Goal: Information Seeking & Learning: Learn about a topic

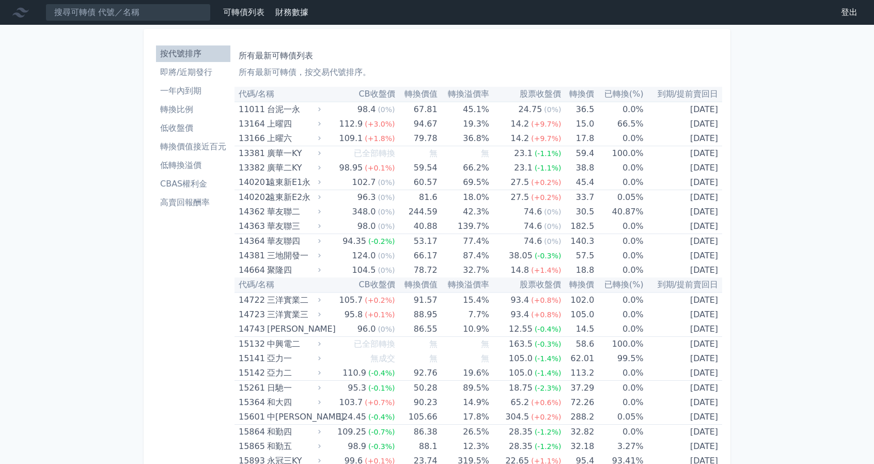
click at [192, 191] on link "CBAS權利金" at bounding box center [193, 184] width 74 height 17
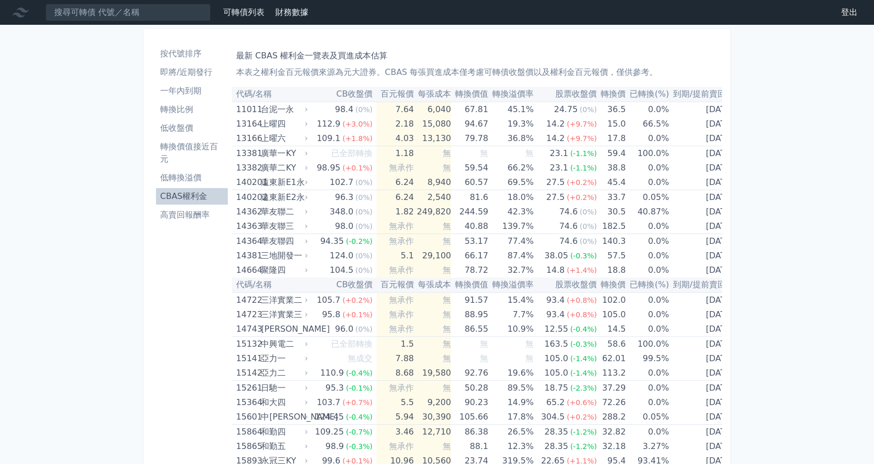
click at [402, 92] on th "百元報價" at bounding box center [394, 94] width 37 height 15
click at [390, 93] on th "百元報價" at bounding box center [394, 94] width 37 height 15
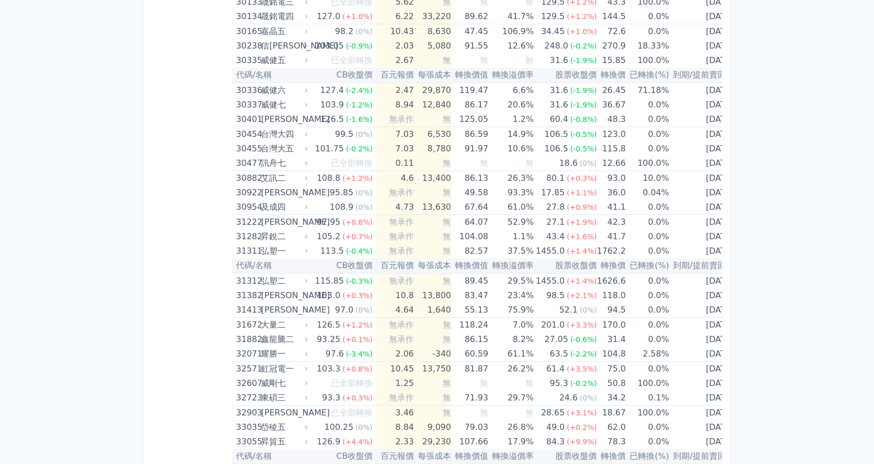
scroll to position [2128, 0]
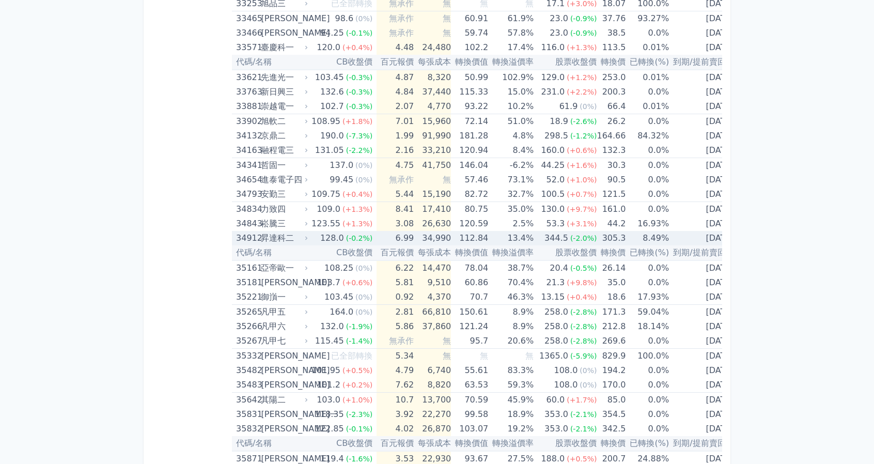
click at [436, 231] on td "34,990" at bounding box center [432, 238] width 37 height 14
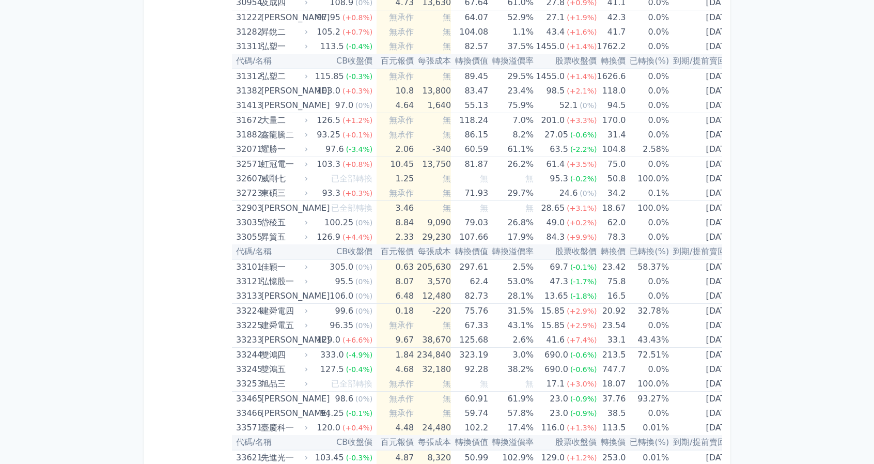
scroll to position [3604, 0]
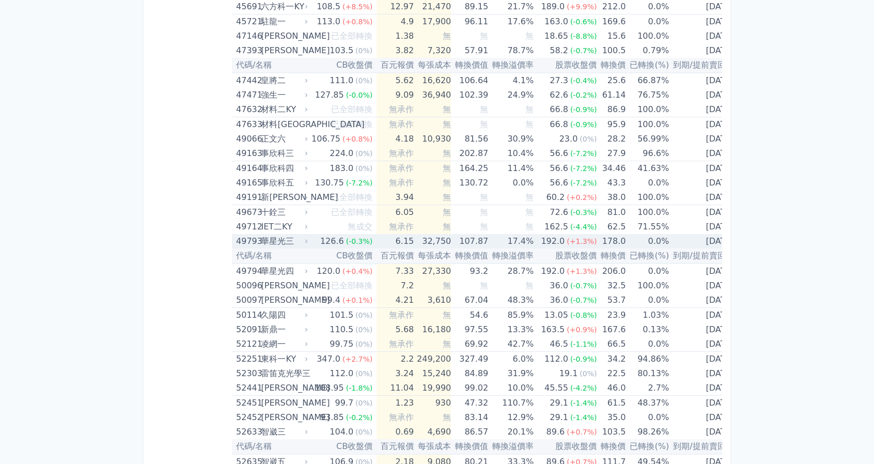
click at [421, 235] on td "32,750" at bounding box center [432, 241] width 37 height 14
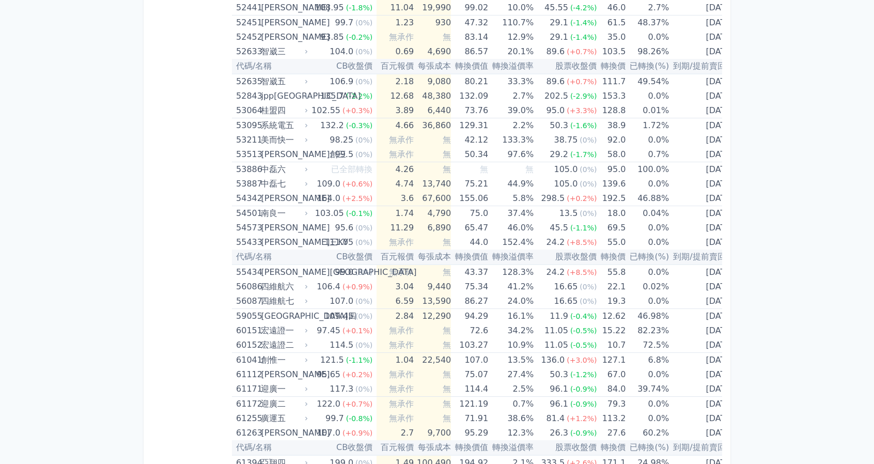
scroll to position [4656, 0]
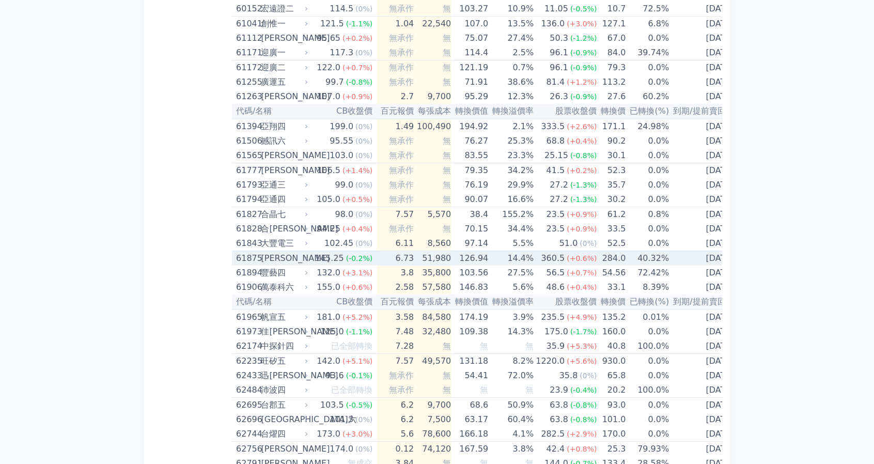
click at [347, 254] on span "(-0.2%)" at bounding box center [359, 258] width 27 height 8
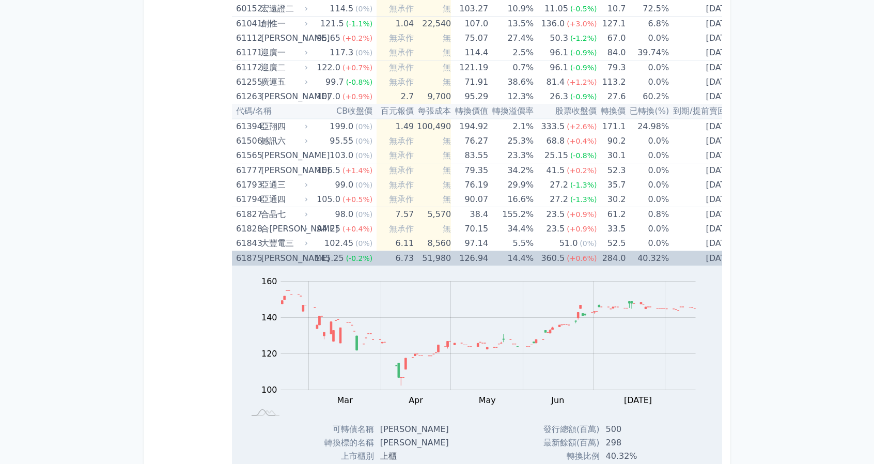
click at [347, 254] on span "(-0.2%)" at bounding box center [359, 258] width 27 height 8
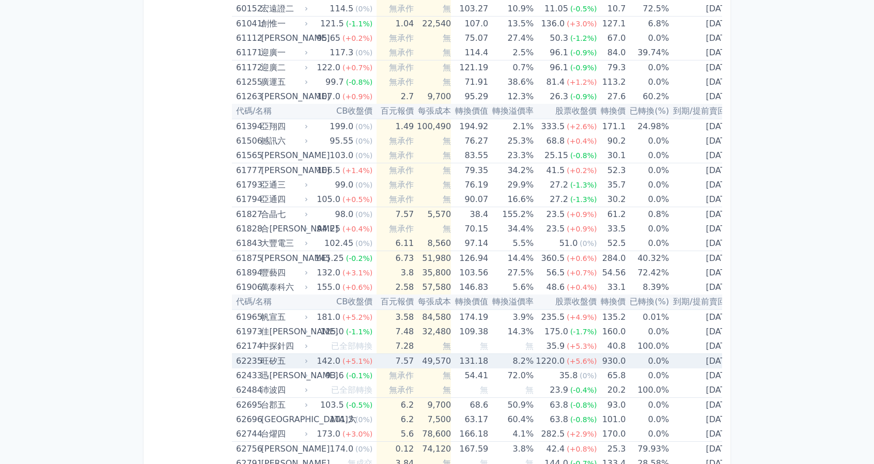
click at [347, 357] on span "(+5.1%)" at bounding box center [357, 361] width 30 height 8
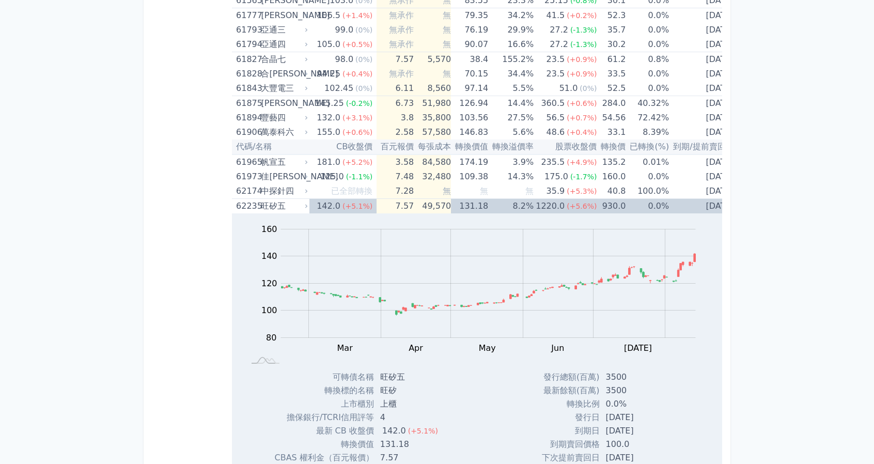
scroll to position [5211, 0]
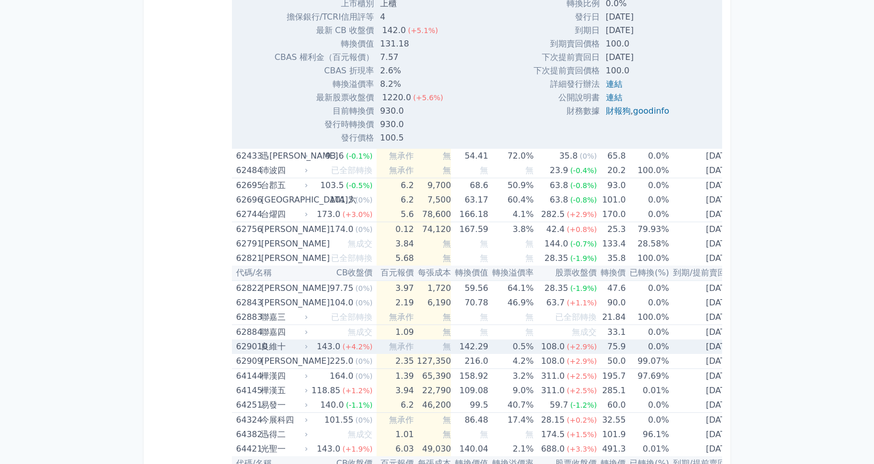
click at [490, 339] on td "0.5%" at bounding box center [510, 346] width 45 height 14
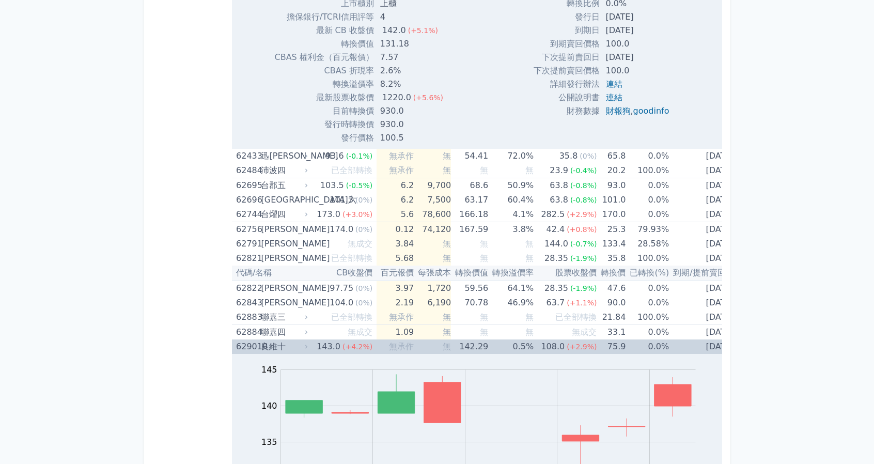
click at [490, 339] on td "0.5%" at bounding box center [510, 346] width 45 height 14
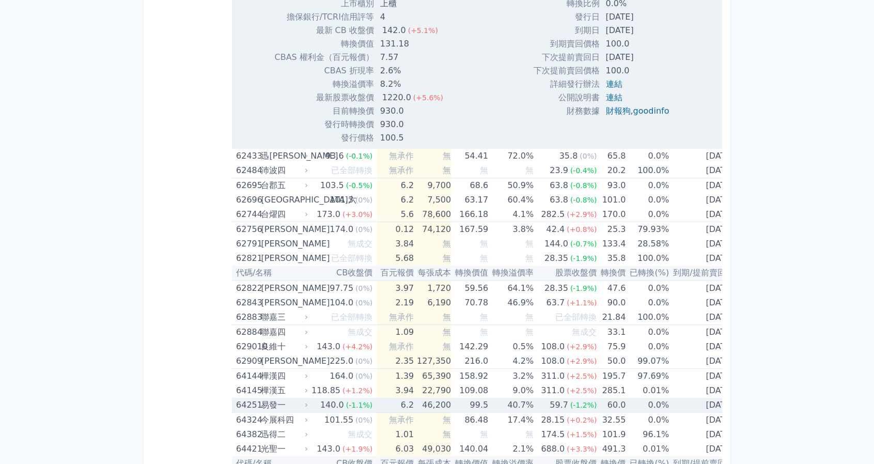
click at [465, 398] on td "99.5" at bounding box center [469, 405] width 37 height 15
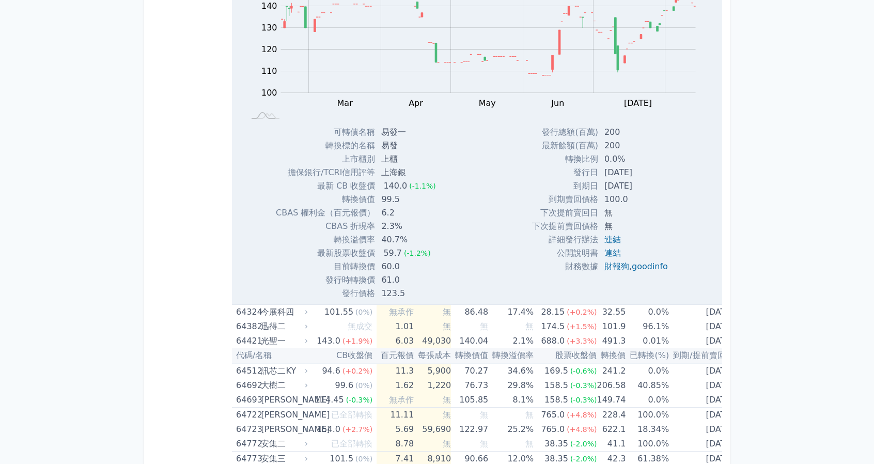
scroll to position [5676, 0]
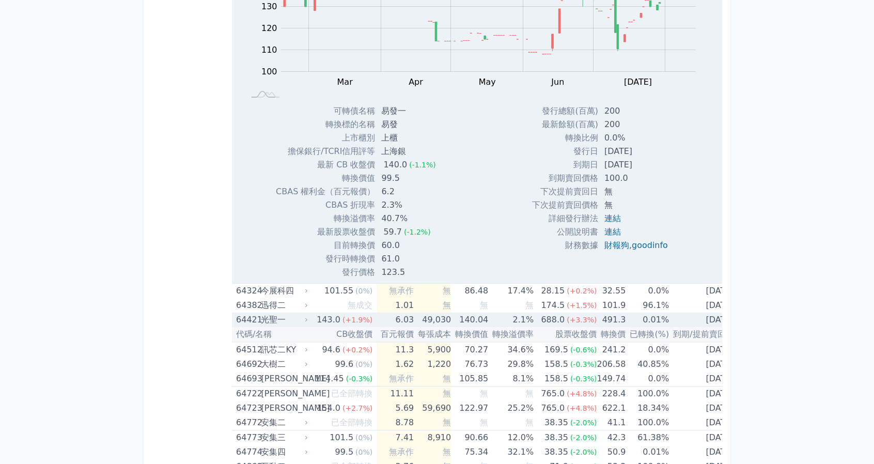
click at [398, 312] on td "6.03" at bounding box center [394, 319] width 37 height 14
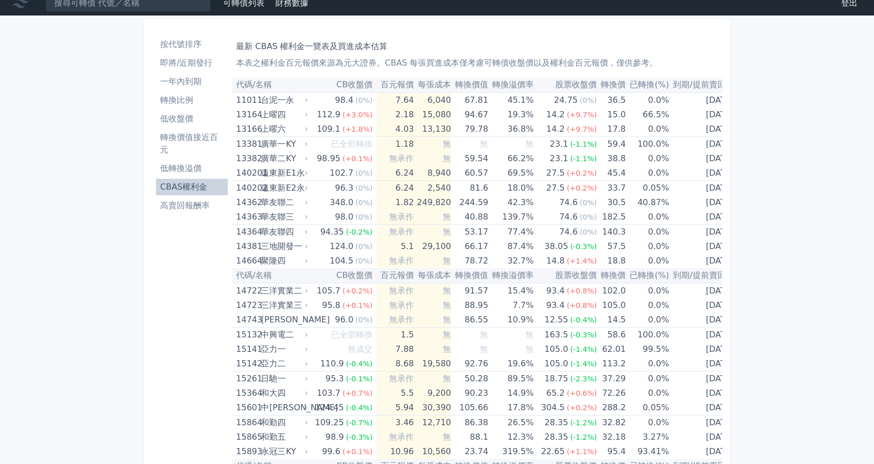
scroll to position [0, 0]
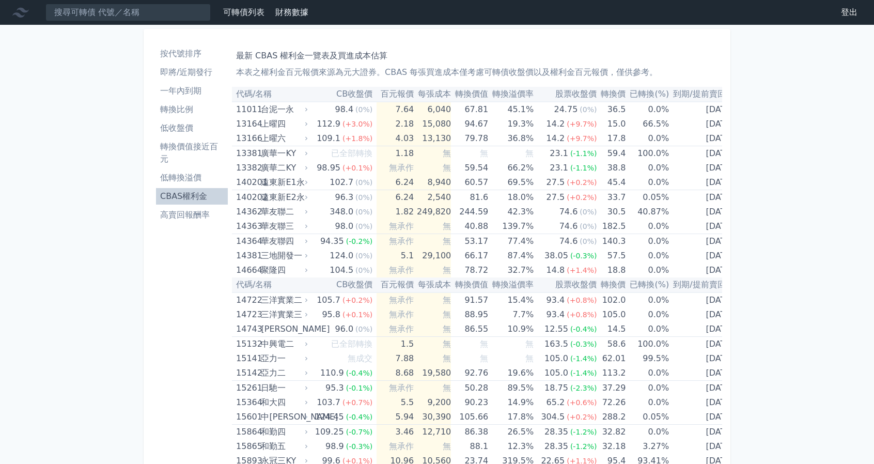
click at [348, 93] on th "CB收盤價" at bounding box center [342, 94] width 67 height 15
